Goal: Transaction & Acquisition: Purchase product/service

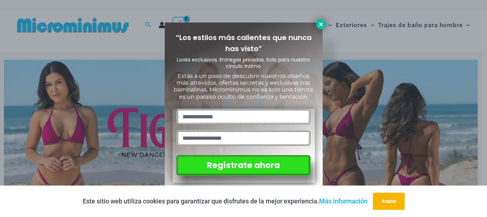
click at [321, 27] on icon at bounding box center [321, 24] width 6 height 6
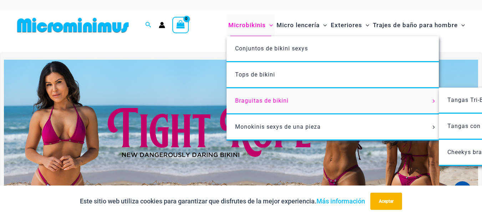
click at [255, 101] on font "Braguitas de bikini" at bounding box center [262, 100] width 54 height 7
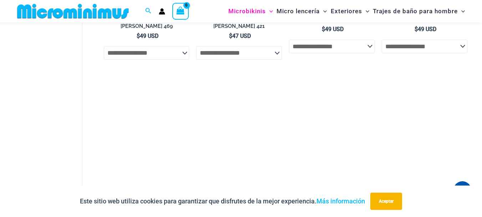
scroll to position [759, 0]
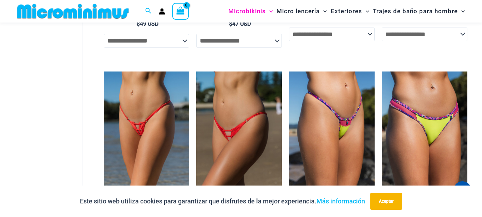
drag, startPoint x: 484, startPoint y: 18, endPoint x: 485, endPoint y: 87, distance: 69.6
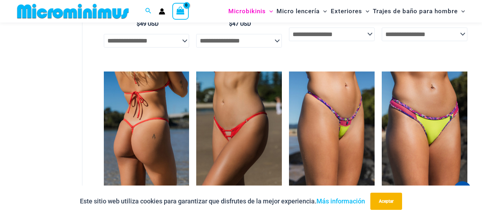
click at [136, 126] on img at bounding box center [147, 135] width 86 height 128
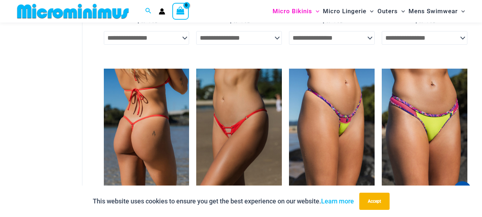
scroll to position [756, 0]
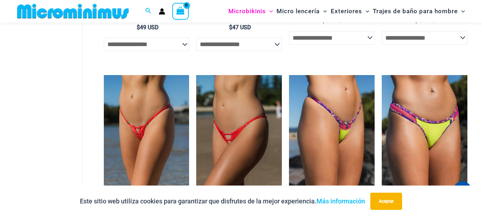
click at [51, 9] on img at bounding box center [72, 11] width 117 height 16
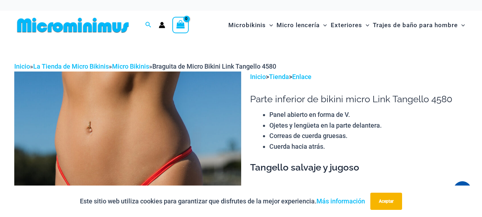
drag, startPoint x: 484, startPoint y: 15, endPoint x: 483, endPoint y: 19, distance: 4.8
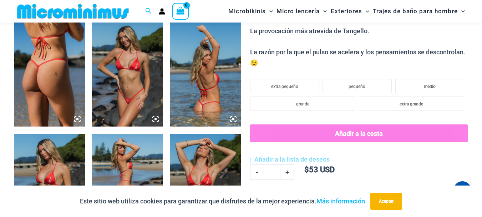
scroll to position [401, 0]
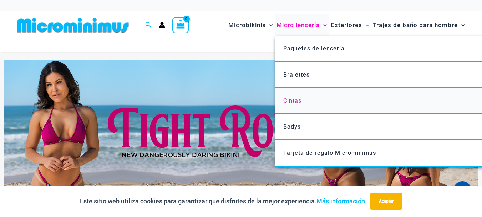
click at [290, 101] on font "Cintas" at bounding box center [292, 100] width 18 height 7
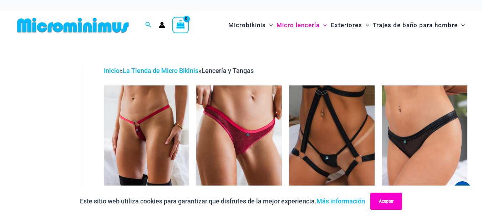
click at [391, 198] on button "Aceptar" at bounding box center [386, 200] width 32 height 17
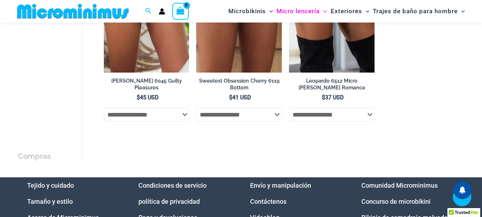
scroll to position [749, 0]
